Goal: Information Seeking & Learning: Find specific fact

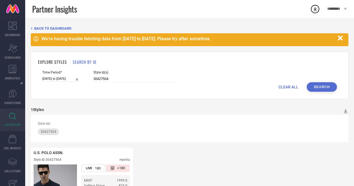
scroll to position [53, 0]
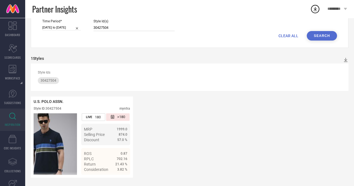
click at [120, 27] on input "30427504" at bounding box center [133, 28] width 81 height 6
type input "3"
type input "28157490"
click at [325, 37] on button "Search" at bounding box center [322, 36] width 30 height 10
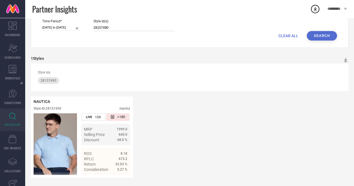
drag, startPoint x: 113, startPoint y: 27, endPoint x: 73, endPoint y: 28, distance: 40.3
click at [73, 28] on div "Time Period* 01-01-2025 to 30-06-2025 Style Id(s) 28157490" at bounding box center [189, 25] width 295 height 12
paste input "32825882"
type input "32825882"
click at [322, 37] on button "Search" at bounding box center [322, 36] width 30 height 10
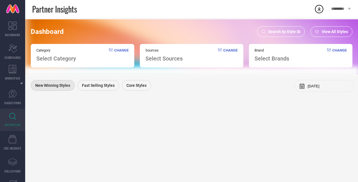
click at [16, 119] on link "INSPIRATION" at bounding box center [12, 120] width 25 height 22
click at [275, 31] on span "Search by Style ID" at bounding box center [284, 31] width 32 height 4
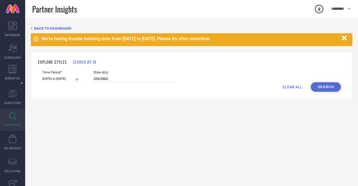
drag, startPoint x: 112, startPoint y: 79, endPoint x: 75, endPoint y: 78, distance: 37.2
click at [75, 78] on div "Time Period* [DATE] to [DATE] Style Id(s) 32825882" at bounding box center [191, 77] width 299 height 12
paste input "22554458"
click at [319, 88] on button "Search" at bounding box center [326, 87] width 30 height 10
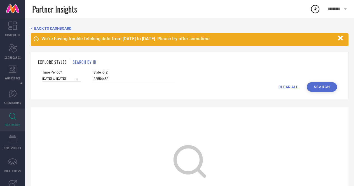
drag, startPoint x: 114, startPoint y: 79, endPoint x: 78, endPoint y: 75, distance: 36.6
click at [78, 75] on div "Time Period* [DATE] to [DATE] Style Id(s) 22554458" at bounding box center [189, 77] width 295 height 12
paste input "30145107"
click at [326, 90] on button "Search" at bounding box center [322, 87] width 30 height 10
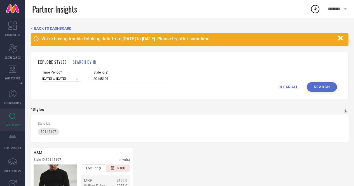
scroll to position [53, 0]
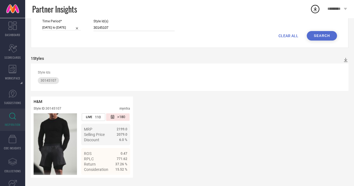
drag, startPoint x: 113, startPoint y: 25, endPoint x: 80, endPoint y: 25, distance: 33.3
click at [80, 25] on div "Time Period* [DATE] to [DATE] Style Id(s) 30145107" at bounding box center [189, 25] width 295 height 12
paste input "23690862"
type input "23690862"
click at [321, 36] on button "Search" at bounding box center [322, 36] width 30 height 10
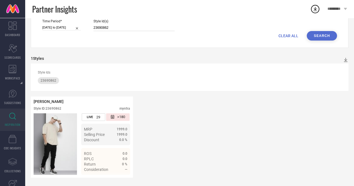
drag, startPoint x: 111, startPoint y: 28, endPoint x: 83, endPoint y: 23, distance: 28.9
click at [83, 23] on div "Time Period* [DATE] to [DATE] Style Id(s) 23690862" at bounding box center [189, 25] width 295 height 12
paste input "31748535"
click at [319, 35] on button "Search" at bounding box center [322, 36] width 30 height 10
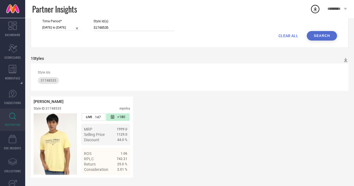
drag, startPoint x: 113, startPoint y: 26, endPoint x: 83, endPoint y: 24, distance: 30.5
click at [83, 24] on div "Time Period* [DATE] to [DATE] Style Id(s) 31748535" at bounding box center [189, 25] width 295 height 12
paste input "28157484"
click at [321, 31] on button "Search" at bounding box center [322, 36] width 30 height 10
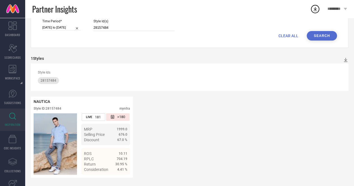
drag, startPoint x: 112, startPoint y: 25, endPoint x: 88, endPoint y: 25, distance: 23.5
click at [88, 25] on div "Time Period* [DATE] to [DATE] Style Id(s) 28157484" at bounding box center [189, 25] width 295 height 12
paste input "30186350"
click at [329, 32] on button "Search" at bounding box center [322, 36] width 30 height 10
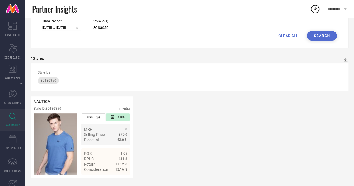
drag, startPoint x: 113, startPoint y: 28, endPoint x: 85, endPoint y: 26, distance: 28.3
click at [85, 26] on div "Time Period* [DATE] to [DATE] Style Id(s) 30186350" at bounding box center [189, 25] width 295 height 12
paste input "46"
click at [321, 37] on button "Search" at bounding box center [322, 36] width 30 height 10
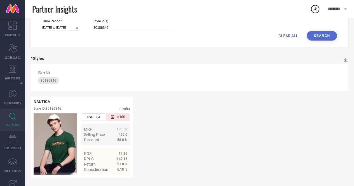
drag, startPoint x: 112, startPoint y: 26, endPoint x: 84, endPoint y: 23, distance: 28.7
click at [84, 23] on div "Time Period* [DATE] to [DATE] Style Id(s) 30186346" at bounding box center [189, 25] width 295 height 12
paste input "1"
click at [329, 36] on button "Search" at bounding box center [322, 36] width 30 height 10
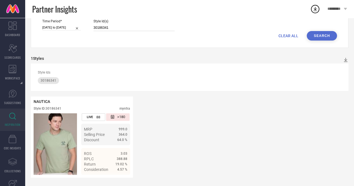
drag, startPoint x: 112, startPoint y: 25, endPoint x: 90, endPoint y: 22, distance: 23.2
click at [90, 22] on div "Time Period* [DATE] to [DATE] Style Id(s) 30186341" at bounding box center [189, 25] width 295 height 12
paste input "29103298"
click at [324, 37] on button "Search" at bounding box center [322, 36] width 30 height 10
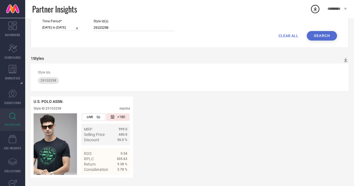
drag, startPoint x: 110, startPoint y: 26, endPoint x: 87, endPoint y: 23, distance: 22.6
click at [87, 23] on div "Time Period* [DATE] to [DATE] Style Id(s) 29103298" at bounding box center [189, 25] width 295 height 12
paste input "172"
click at [320, 36] on button "Search" at bounding box center [322, 36] width 30 height 10
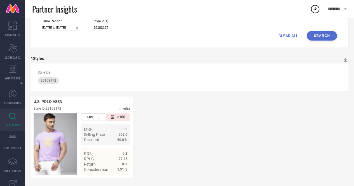
drag, startPoint x: 117, startPoint y: 25, endPoint x: 73, endPoint y: 27, distance: 44.0
click at [73, 27] on div "Time Period* [DATE] to [DATE] Style Id(s) 29103172" at bounding box center [189, 25] width 295 height 12
paste input "19893076"
click at [319, 37] on button "Search" at bounding box center [322, 36] width 30 height 10
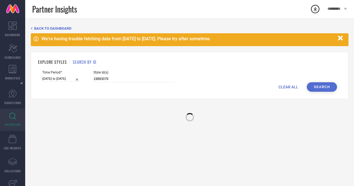
scroll to position [0, 0]
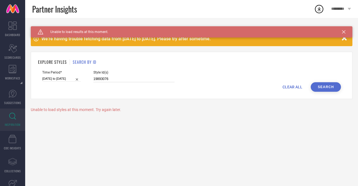
drag, startPoint x: 114, startPoint y: 78, endPoint x: 67, endPoint y: 72, distance: 47.4
click at [67, 72] on div "Time Period* [DATE] to [DATE] Style Id(s) 19893076" at bounding box center [191, 77] width 299 height 12
paste input "33460888"
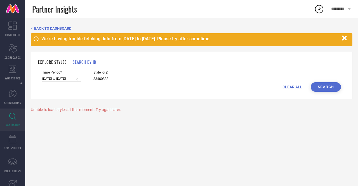
click at [332, 89] on button "Search" at bounding box center [326, 87] width 30 height 10
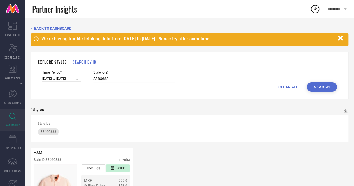
scroll to position [53, 0]
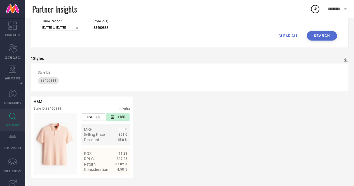
drag, startPoint x: 111, startPoint y: 24, endPoint x: 78, endPoint y: 22, distance: 33.4
click at [78, 22] on div "Time Period* [DATE] to [DATE] Style Id(s) 33460888" at bounding box center [189, 25] width 295 height 12
paste input "13802596"
type input "13802596"
click at [316, 35] on button "Search" at bounding box center [322, 36] width 30 height 10
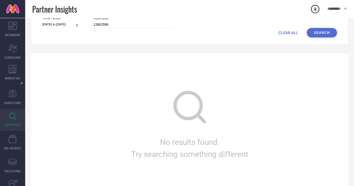
scroll to position [0, 0]
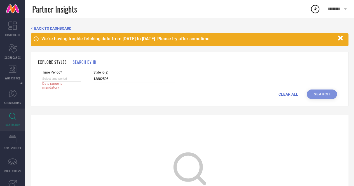
select select "8"
select select "2025"
select select "9"
select select "2025"
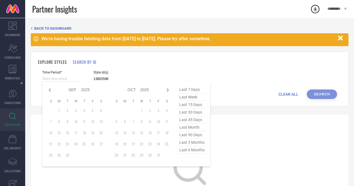
click at [68, 78] on input at bounding box center [61, 79] width 39 height 6
click at [189, 153] on span "last 6 months" at bounding box center [192, 150] width 28 height 8
type input "[DATE] to [DATE]"
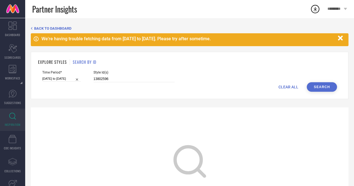
click at [322, 88] on button "Search" at bounding box center [322, 87] width 30 height 10
drag, startPoint x: 112, startPoint y: 79, endPoint x: 65, endPoint y: 76, distance: 46.6
click at [65, 76] on div "Time Period* [DATE] to [DATE] Style Id(s) 13802596" at bounding box center [189, 77] width 295 height 12
paste input "9005830"
click at [322, 90] on button "Search" at bounding box center [322, 87] width 30 height 10
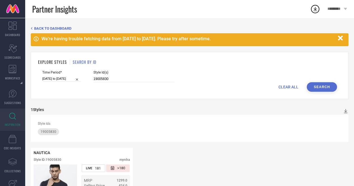
scroll to position [53, 0]
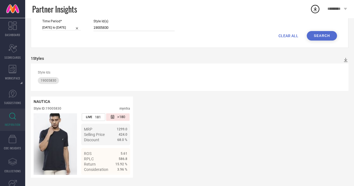
drag, startPoint x: 114, startPoint y: 25, endPoint x: 78, endPoint y: 25, distance: 36.1
click at [78, 25] on div "Time Period* [DATE] to [DATE] Style Id(s) 19005830" at bounding box center [189, 25] width 295 height 12
drag, startPoint x: 114, startPoint y: 27, endPoint x: 85, endPoint y: 22, distance: 29.3
click at [85, 22] on div "Time Period* [DATE] to [DATE] Style Id(s) 19005830" at bounding box center [189, 25] width 295 height 12
paste input "24"
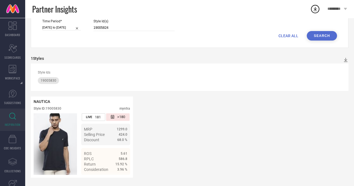
click at [318, 34] on button "Search" at bounding box center [322, 36] width 30 height 10
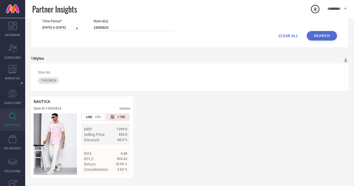
drag, startPoint x: 116, startPoint y: 26, endPoint x: 85, endPoint y: 24, distance: 31.7
click at [85, 24] on div "Time Period* [DATE] to [DATE] Style Id(s) 19005824" at bounding box center [189, 25] width 295 height 12
paste input "21495368"
click at [322, 32] on button "Search" at bounding box center [322, 36] width 30 height 10
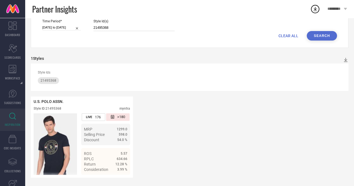
drag, startPoint x: 113, startPoint y: 27, endPoint x: 80, endPoint y: 22, distance: 33.4
click at [80, 22] on div "Time Period* [DATE] to [DATE] Style Id(s) 21495368" at bounding box center [189, 25] width 295 height 12
paste input "30676010"
click at [327, 32] on button "Search" at bounding box center [322, 36] width 30 height 10
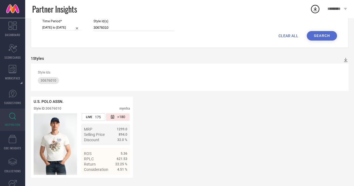
drag, startPoint x: 115, startPoint y: 26, endPoint x: 84, endPoint y: 27, distance: 30.8
click at [84, 27] on div "Time Period* [DATE] to [DATE] Style Id(s) 30676010" at bounding box center [189, 25] width 295 height 12
click at [327, 33] on button "Search" at bounding box center [322, 36] width 30 height 10
drag, startPoint x: 109, startPoint y: 25, endPoint x: 77, endPoint y: 25, distance: 32.5
click at [77, 25] on div "Time Period* [DATE] to [DATE] Style Id(s) 30676010" at bounding box center [189, 25] width 295 height 12
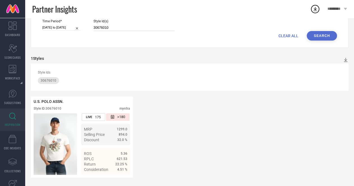
paste input "29103362"
click at [315, 35] on button "Search" at bounding box center [322, 36] width 30 height 10
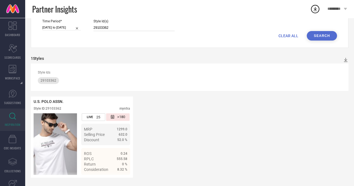
drag, startPoint x: 116, startPoint y: 26, endPoint x: 84, endPoint y: 23, distance: 31.8
click at [84, 23] on div "Time Period* [DATE] to [DATE] Style Id(s) 29103362" at bounding box center [189, 25] width 295 height 12
paste input "815717"
click at [321, 37] on button "Search" at bounding box center [322, 36] width 30 height 10
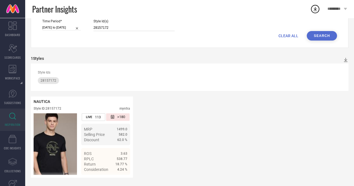
drag, startPoint x: 116, startPoint y: 24, endPoint x: 81, endPoint y: 22, distance: 34.7
click at [81, 22] on div "Time Period* [DATE] to [DATE] Style Id(s) 28157172" at bounding box center [189, 25] width 295 height 12
paste input "64"
click at [318, 33] on button "Search" at bounding box center [322, 36] width 30 height 10
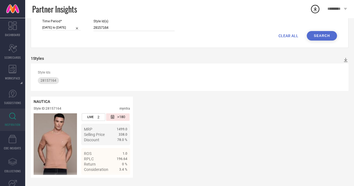
drag, startPoint x: 118, startPoint y: 26, endPoint x: 79, endPoint y: 21, distance: 38.7
click at [79, 21] on div "Time Period* [DATE] to [DATE] Style Id(s) 28157164" at bounding box center [189, 25] width 295 height 12
paste input "9337842 29338356 29337718 32413328"
click at [322, 36] on button "Search" at bounding box center [322, 36] width 30 height 10
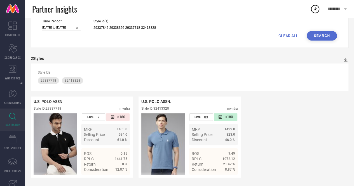
drag, startPoint x: 155, startPoint y: 26, endPoint x: 76, endPoint y: 18, distance: 79.6
click at [76, 19] on div "Time Period* [DATE] to [DATE] Style Id(s) 29337842 29338356 29337718 32413328" at bounding box center [189, 25] width 295 height 12
paste input
click at [314, 33] on button "Search" at bounding box center [322, 36] width 30 height 10
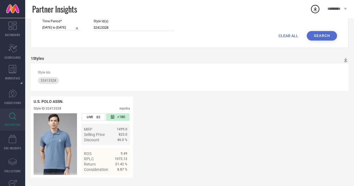
drag, startPoint x: 111, startPoint y: 25, endPoint x: 82, endPoint y: 24, distance: 29.1
click at [82, 24] on div "Time Period* [DATE] to [DATE] Style Id(s) 32413328" at bounding box center [189, 25] width 295 height 12
paste input "293377"
click at [320, 34] on button "Search" at bounding box center [322, 36] width 30 height 10
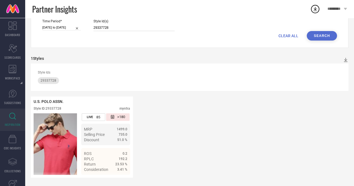
drag, startPoint x: 111, startPoint y: 25, endPoint x: 85, endPoint y: 23, distance: 26.4
click at [85, 23] on div "Time Period* [DATE] to [DATE] Style Id(s) 29337728" at bounding box center [189, 25] width 295 height 12
paste input "31174319"
click at [325, 37] on button "Search" at bounding box center [322, 36] width 30 height 10
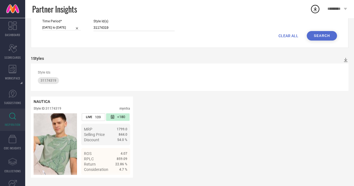
drag, startPoint x: 112, startPoint y: 24, endPoint x: 78, endPoint y: 18, distance: 34.3
click at [78, 19] on div "Time Period* [DATE] to [DATE] Style Id(s) 31174319" at bounding box center [189, 25] width 295 height 12
paste input "28019034"
click at [329, 34] on button "Search" at bounding box center [322, 36] width 30 height 10
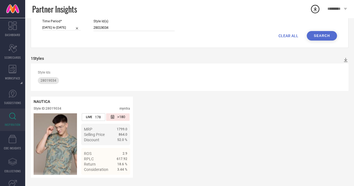
drag, startPoint x: 112, startPoint y: 23, endPoint x: 83, endPoint y: 25, distance: 29.2
click at [83, 25] on div "Time Period* [DATE] to [DATE] Style Id(s) 28019034" at bounding box center [189, 25] width 295 height 12
paste input "32117225"
click at [322, 35] on button "Search" at bounding box center [322, 36] width 30 height 10
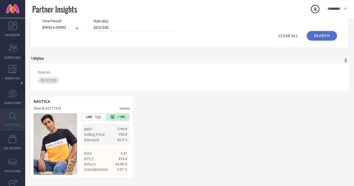
drag, startPoint x: 112, startPoint y: 25, endPoint x: 81, endPoint y: 22, distance: 30.5
click at [81, 22] on div "Time Period* [DATE] to [DATE] Style Id(s) 32117225" at bounding box center [189, 25] width 295 height 12
paste input "23351626"
click at [325, 33] on button "Search" at bounding box center [322, 36] width 30 height 10
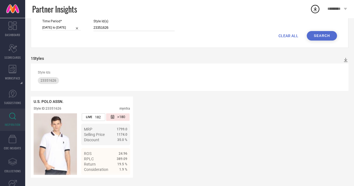
drag, startPoint x: 111, startPoint y: 24, endPoint x: 83, endPoint y: 19, distance: 28.4
click at [83, 19] on div "Time Period* [DATE] to [DATE] Style Id(s) 23351626" at bounding box center [189, 25] width 295 height 12
paste input "0560734"
click at [320, 36] on button "Search" at bounding box center [322, 36] width 30 height 10
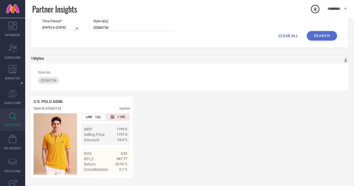
drag, startPoint x: 117, startPoint y: 24, endPoint x: 73, endPoint y: 22, distance: 44.0
click at [73, 22] on div "Time Period* [DATE] to [DATE] Style Id(s) 20560734" at bounding box center [189, 25] width 295 height 12
paste input "3351626"
click at [317, 36] on button "Search" at bounding box center [322, 36] width 30 height 10
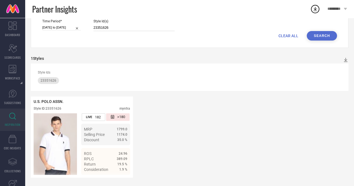
drag, startPoint x: 113, startPoint y: 28, endPoint x: 80, endPoint y: 23, distance: 33.4
click at [80, 23] on div "Time Period* [DATE] to [DATE] Style Id(s) 23351626" at bounding box center [189, 25] width 295 height 12
click at [323, 32] on button "Search" at bounding box center [322, 36] width 30 height 10
click at [109, 25] on div "23351626" at bounding box center [133, 28] width 81 height 6
drag, startPoint x: 110, startPoint y: 27, endPoint x: 81, endPoint y: 23, distance: 29.3
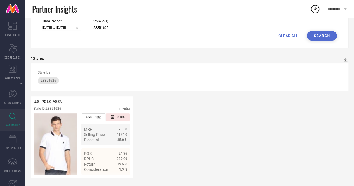
click at [81, 23] on div "Time Period* [DATE] to [DATE] Style Id(s) 23351626" at bounding box center [189, 25] width 295 height 12
paste input "594"
click at [325, 33] on button "Search" at bounding box center [322, 36] width 30 height 10
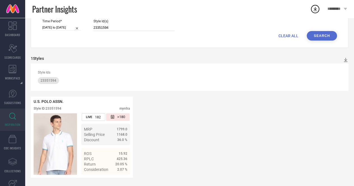
drag, startPoint x: 111, startPoint y: 24, endPoint x: 78, endPoint y: 25, distance: 32.5
click at [78, 25] on div "Time Period* [DATE] to [DATE] Style Id(s) 23351594" at bounding box center [189, 25] width 295 height 12
paste input "8157482"
click at [318, 32] on button "Search" at bounding box center [322, 36] width 30 height 10
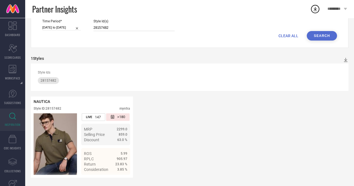
drag, startPoint x: 113, startPoint y: 25, endPoint x: 78, endPoint y: 25, distance: 35.3
click at [78, 25] on div "Time Period* [DATE] to [DATE] Style Id(s) 28157482" at bounding box center [189, 25] width 295 height 12
paste input "374"
click at [314, 35] on button "Search" at bounding box center [322, 36] width 30 height 10
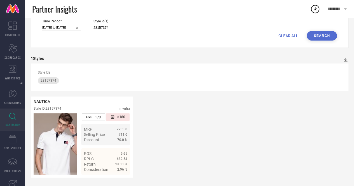
drag, startPoint x: 114, startPoint y: 26, endPoint x: 68, endPoint y: 16, distance: 46.5
click at [68, 16] on div "Partner Insights ********* DASHBOARD Scorecard SCORECARDS WORKSPACE System Work…" at bounding box center [177, 67] width 354 height 237
paste input "86"
click at [327, 32] on button "Search" at bounding box center [322, 36] width 30 height 10
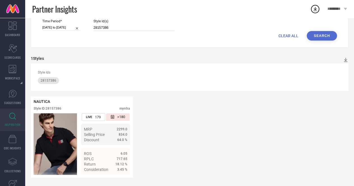
drag, startPoint x: 115, startPoint y: 26, endPoint x: 79, endPoint y: 20, distance: 36.0
click at [79, 20] on div "Time Period* [DATE] to [DATE] Style Id(s) 28157386" at bounding box center [189, 25] width 295 height 12
paste input "7566464"
click at [316, 34] on button "Search" at bounding box center [322, 36] width 30 height 10
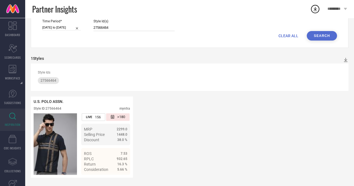
drag, startPoint x: 113, startPoint y: 28, endPoint x: 83, endPoint y: 22, distance: 30.8
click at [83, 22] on div "Time Period* [DATE] to [DATE] Style Id(s) 27566464" at bounding box center [189, 25] width 295 height 12
paste input "3071491"
click at [326, 35] on button "Search" at bounding box center [322, 36] width 30 height 10
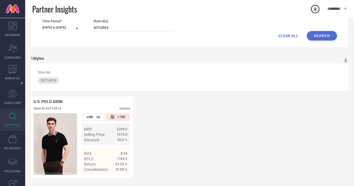
drag, startPoint x: 114, startPoint y: 24, endPoint x: 79, endPoint y: 26, distance: 35.0
click at [79, 26] on div "Time Period* [DATE] to [DATE] Style Id(s) 30714914" at bounding box center [189, 25] width 295 height 12
paste input "996180"
click at [316, 34] on button "Search" at bounding box center [322, 36] width 30 height 10
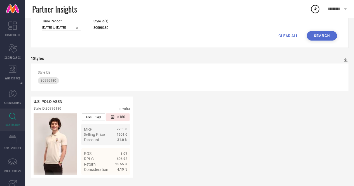
drag, startPoint x: 113, startPoint y: 25, endPoint x: 90, endPoint y: 22, distance: 23.4
click at [90, 22] on div "Time Period* [DATE] to [DATE] Style Id(s) 30996180" at bounding box center [189, 25] width 295 height 12
paste input "1667626 31667627 31667643 31667639"
click at [312, 37] on button "Search" at bounding box center [322, 36] width 30 height 10
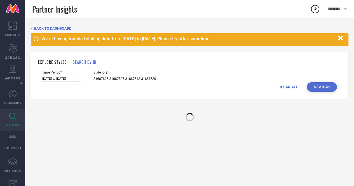
scroll to position [0, 0]
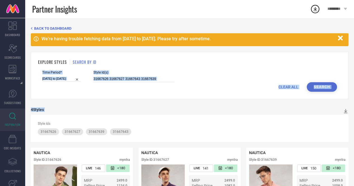
drag, startPoint x: 353, startPoint y: 53, endPoint x: 358, endPoint y: 114, distance: 61.5
click at [354, 114] on html "Partner Insights ********* DASHBOARD Scorecard SCORECARDS WORKSPACE System Work…" at bounding box center [177, 93] width 354 height 186
click at [340, 77] on form "Time Period* [DATE] to [DATE] Style Id(s) 31667626 31667627 31667643 31667639 C…" at bounding box center [189, 81] width 303 height 21
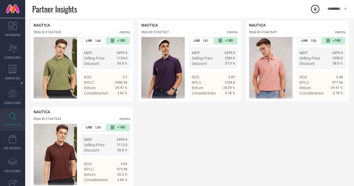
scroll to position [27, 0]
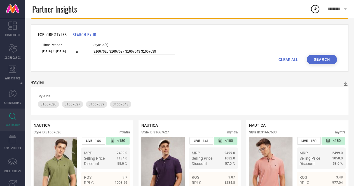
drag, startPoint x: 163, startPoint y: 51, endPoint x: 79, endPoint y: 42, distance: 84.2
click at [79, 42] on div "EXPLORE STYLES SEARCH BY ID Time Period* [DATE] to [DATE] Style Id(s) 31667626 …" at bounding box center [190, 47] width 318 height 47
paste input "0545638 28511102 28511102"
click at [326, 62] on button "Search" at bounding box center [322, 60] width 30 height 10
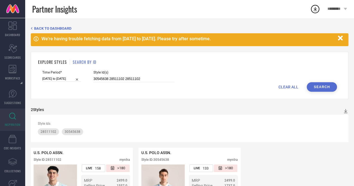
scroll to position [53, 0]
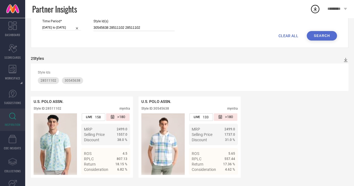
drag, startPoint x: 144, startPoint y: 24, endPoint x: 86, endPoint y: 19, distance: 57.6
click at [86, 19] on div "Time Period* [DATE] to [DATE] Style Id(s) 30545638 28511102 28511102" at bounding box center [189, 25] width 295 height 12
paste input "27566444"
click at [317, 37] on button "Search" at bounding box center [322, 36] width 30 height 10
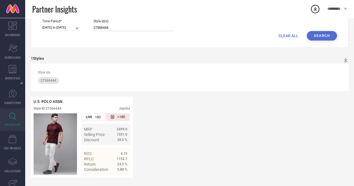
drag, startPoint x: 112, startPoint y: 27, endPoint x: 64, endPoint y: 19, distance: 49.2
click at [64, 19] on div "Time Period* [DATE] to [DATE] Style Id(s) 27566444" at bounding box center [189, 25] width 295 height 12
paste input "8949959"
click at [321, 36] on button "Search" at bounding box center [322, 36] width 30 height 10
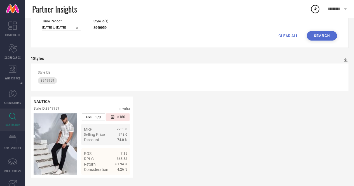
drag, startPoint x: 109, startPoint y: 24, endPoint x: 86, endPoint y: 24, distance: 23.2
click at [86, 24] on div "Time Period* [DATE] to [DATE] Style Id(s) 8949959" at bounding box center [189, 25] width 295 height 12
paste input "23581056"
click at [319, 36] on button "Search" at bounding box center [322, 36] width 30 height 10
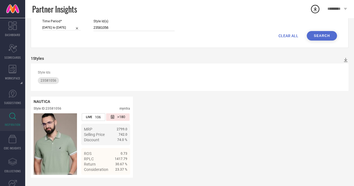
drag, startPoint x: 113, startPoint y: 27, endPoint x: 84, endPoint y: 20, distance: 29.9
click at [84, 20] on div "Time Period* [DATE] to [DATE] Style Id(s) 23581056" at bounding box center [189, 25] width 295 height 12
paste input "12"
click at [324, 31] on button "Search" at bounding box center [322, 36] width 30 height 10
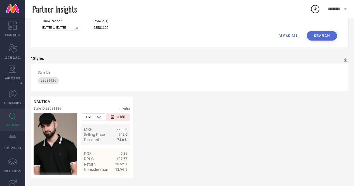
drag, startPoint x: 119, startPoint y: 24, endPoint x: 90, endPoint y: 24, distance: 29.1
click at [90, 24] on div "Time Period* [DATE] to [DATE] Style Id(s) 23581126" at bounding box center [189, 25] width 295 height 12
paste input "32835905 31378462 32680524"
click at [310, 34] on button "Search" at bounding box center [322, 36] width 30 height 10
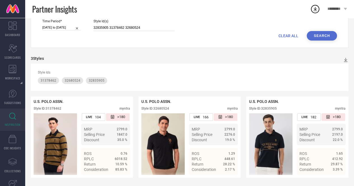
drag, startPoint x: 141, startPoint y: 25, endPoint x: 95, endPoint y: 11, distance: 48.0
click at [95, 11] on div "Partner Insights ********* DASHBOARD Scorecard SCORECARDS WORKSPACE System Work…" at bounding box center [177, 67] width 354 height 237
click at [117, 28] on input "32835905 31378462 32680524" at bounding box center [133, 28] width 81 height 6
drag, startPoint x: 141, startPoint y: 25, endPoint x: 77, endPoint y: 20, distance: 64.9
click at [77, 20] on div "Time Period* [DATE] to [DATE] Style Id(s) 32835905 31378462 32680524" at bounding box center [189, 25] width 295 height 12
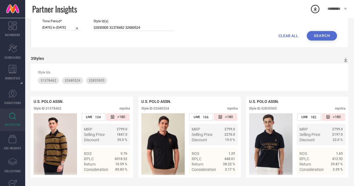
paste input "13802454 1380245"
click at [321, 36] on button "Search" at bounding box center [322, 36] width 30 height 10
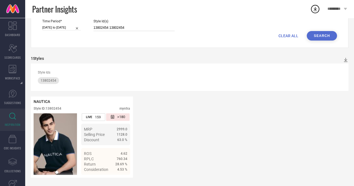
drag, startPoint x: 128, startPoint y: 25, endPoint x: 85, endPoint y: 20, distance: 43.9
click at [85, 20] on div "Time Period* [DATE] to [DATE] Style Id(s) 13802454 13802454" at bounding box center [189, 25] width 295 height 12
paste input "21264230"
click at [310, 35] on button "Search" at bounding box center [322, 36] width 30 height 10
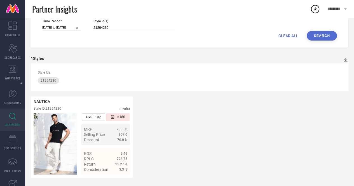
drag, startPoint x: 119, startPoint y: 25, endPoint x: 86, endPoint y: 19, distance: 33.6
click at [86, 19] on div "Time Period* [DATE] to [DATE] Style Id(s) 21264230" at bounding box center [189, 25] width 295 height 12
paste input "19023216 3006681"
click at [331, 31] on button "Search" at bounding box center [322, 36] width 30 height 10
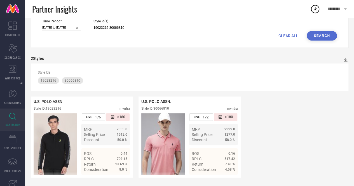
drag, startPoint x: 129, startPoint y: 24, endPoint x: 77, endPoint y: 18, distance: 52.5
click at [77, 18] on div "Partner Insights ********* DASHBOARD Scorecard SCORECARDS WORKSPACE System Work…" at bounding box center [177, 67] width 354 height 237
paste input "29960938 29960946"
click at [325, 32] on button "Search" at bounding box center [322, 36] width 30 height 10
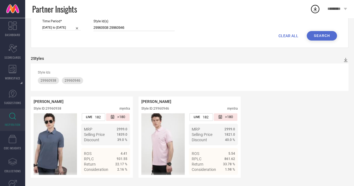
drag, startPoint x: 127, startPoint y: 25, endPoint x: 87, endPoint y: 21, distance: 40.3
click at [87, 21] on div "Time Period* [DATE] to [DATE] Style Id(s) 29960938 29960946" at bounding box center [189, 25] width 295 height 12
paste input "8603622 23581064 2358108"
click at [326, 34] on button "Search" at bounding box center [322, 36] width 30 height 10
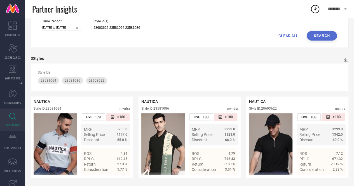
drag, startPoint x: 142, startPoint y: 24, endPoint x: 88, endPoint y: 29, distance: 53.8
click at [88, 29] on form "Time Period* [DATE] to [DATE] Style Id(s) 28603622 23581064 23581086 CLEAR ALL …" at bounding box center [189, 29] width 303 height 21
paste input "30996186 30996192 2369100"
click at [322, 33] on button "Search" at bounding box center [322, 36] width 30 height 10
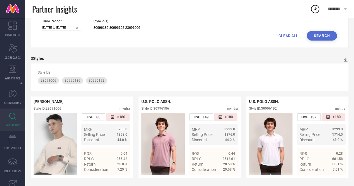
drag, startPoint x: 146, startPoint y: 26, endPoint x: 89, endPoint y: 15, distance: 57.5
click at [89, 15] on div "Partner Insights ********* DASHBOARD Scorecard SCORECARDS WORKSPACE System Work…" at bounding box center [177, 67] width 354 height 237
paste input "1242857"
click at [324, 31] on button "Search" at bounding box center [322, 36] width 30 height 10
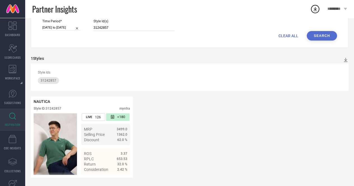
drag, startPoint x: 117, startPoint y: 26, endPoint x: 85, endPoint y: 16, distance: 33.1
click at [85, 16] on div "Partner Insights ********* DASHBOARD Scorecard SCORECARDS WORKSPACE System Work…" at bounding box center [177, 67] width 354 height 237
paste input "9"
click at [325, 34] on button "Search" at bounding box center [322, 36] width 30 height 10
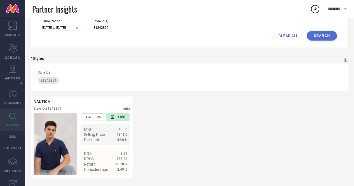
drag, startPoint x: 114, startPoint y: 29, endPoint x: 84, endPoint y: 21, distance: 31.2
click at [84, 21] on div "Time Period* [DATE] to [DATE] Style Id(s) 31242859" at bounding box center [189, 25] width 295 height 12
paste input "22979060 25444904 29603854"
click at [323, 37] on button "Search" at bounding box center [322, 36] width 30 height 10
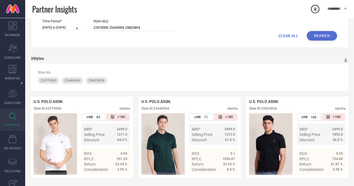
drag, startPoint x: 141, startPoint y: 26, endPoint x: 95, endPoint y: 24, distance: 46.8
click at [95, 25] on input "22979060 25444904 29603854" at bounding box center [133, 28] width 81 height 6
click at [106, 25] on input "22979060 25444904 29603854" at bounding box center [133, 28] width 81 height 6
drag, startPoint x: 142, startPoint y: 28, endPoint x: 79, endPoint y: 27, distance: 62.7
click at [79, 27] on div "Time Period* [DATE] to [DATE] Style Id(s) 22979060 25444904 29603854" at bounding box center [189, 25] width 295 height 12
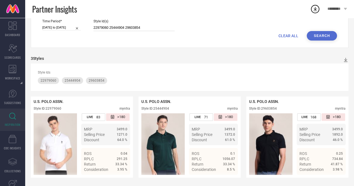
paste input "32249001"
click at [314, 33] on button "Search" at bounding box center [322, 36] width 30 height 10
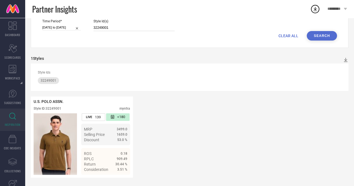
drag, startPoint x: 111, startPoint y: 25, endPoint x: 92, endPoint y: 20, distance: 19.9
click at [92, 20] on div "Time Period* [DATE] to [DATE] Style Id(s) 32249001" at bounding box center [189, 25] width 295 height 12
paste input "4597143"
click at [326, 36] on button "Search" at bounding box center [322, 36] width 30 height 10
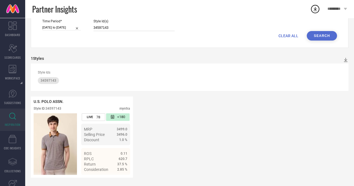
drag, startPoint x: 112, startPoint y: 24, endPoint x: 87, endPoint y: 18, distance: 25.5
click at [87, 19] on div "Time Period* [DATE] to [DATE] Style Id(s) 34597143" at bounding box center [189, 25] width 295 height 12
paste input "21264370"
click at [331, 38] on button "Search" at bounding box center [322, 36] width 30 height 10
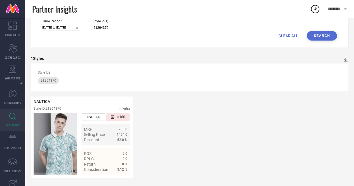
drag, startPoint x: 112, startPoint y: 25, endPoint x: 86, endPoint y: 24, distance: 26.9
click at [86, 24] on div "Time Period* [DATE] to [DATE] Style Id(s) 21264370" at bounding box center [189, 25] width 295 height 12
paste input "3581128"
click at [318, 36] on button "Search" at bounding box center [322, 36] width 30 height 10
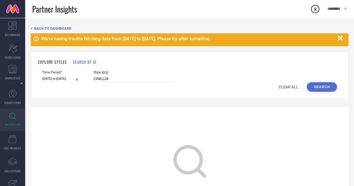
drag, startPoint x: 111, startPoint y: 78, endPoint x: 76, endPoint y: 69, distance: 36.2
click at [76, 69] on div "EXPLORE STYLES SEARCH BY ID Time Period* [DATE] to [DATE] Style Id(s) 23581128 …" at bounding box center [190, 75] width 318 height 47
paste input "0520786"
click at [323, 86] on button "Search" at bounding box center [322, 87] width 30 height 10
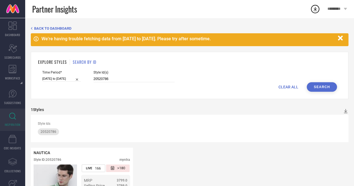
scroll to position [53, 0]
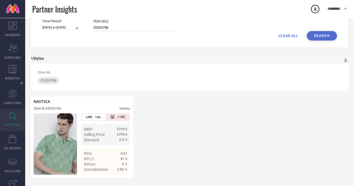
drag, startPoint x: 115, startPoint y: 27, endPoint x: 95, endPoint y: 23, distance: 20.3
click at [95, 25] on input "20520786" at bounding box center [133, 28] width 81 height 6
click at [114, 27] on input "20520786" at bounding box center [133, 28] width 81 height 6
drag, startPoint x: 114, startPoint y: 27, endPoint x: 81, endPoint y: 21, distance: 32.9
click at [81, 21] on div "Time Period* [DATE] to [DATE] Style Id(s) 20520786" at bounding box center [189, 25] width 295 height 12
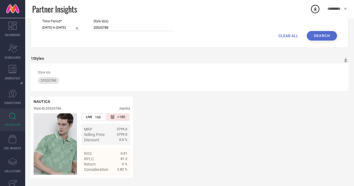
paste input "1129124 21129380"
type input "21129124 21129380"
click at [315, 33] on button "Search" at bounding box center [322, 36] width 30 height 10
